Goal: Task Accomplishment & Management: Manage account settings

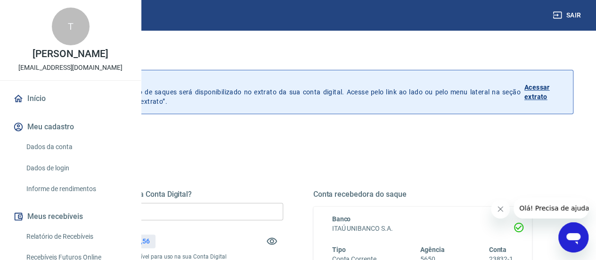
click at [258, 200] on div "Quanto deseja sacar da Conta Digital? R$ 0,00 ​ Saldo total*: R$ 1.534,56 *Corr…" at bounding box center [173, 252] width 219 height 126
click at [242, 208] on input "R$ 0,00" at bounding box center [173, 211] width 219 height 17
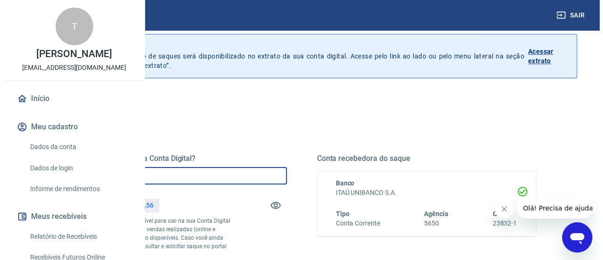
scroll to position [141, 0]
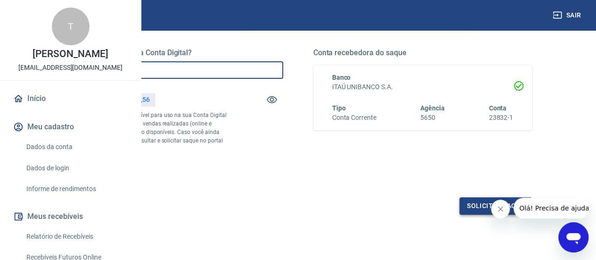
type input "R$ 1.534,56"
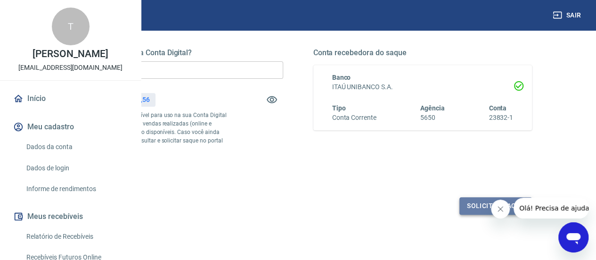
click at [475, 214] on button "Solicitar saque" at bounding box center [495, 205] width 73 height 17
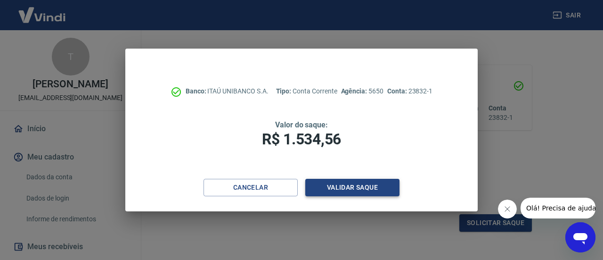
click at [351, 185] on button "Validar saque" at bounding box center [352, 187] width 94 height 17
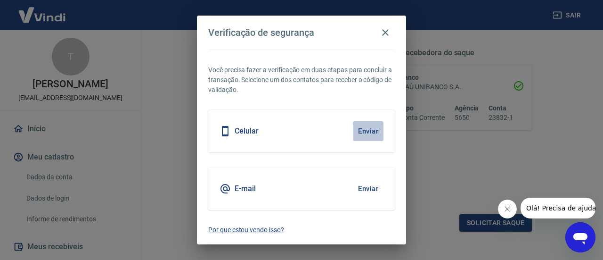
click at [375, 129] on button "Enviar" at bounding box center [368, 131] width 31 height 20
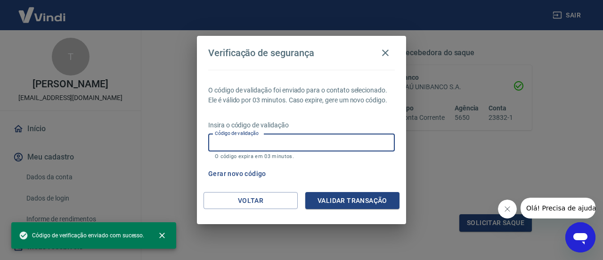
click at [280, 143] on input "Código de validação" at bounding box center [301, 142] width 187 height 17
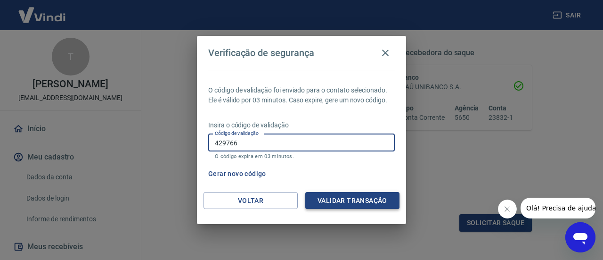
type input "429766"
click at [342, 204] on button "Validar transação" at bounding box center [352, 200] width 94 height 17
